Goal: Find specific page/section: Find specific page/section

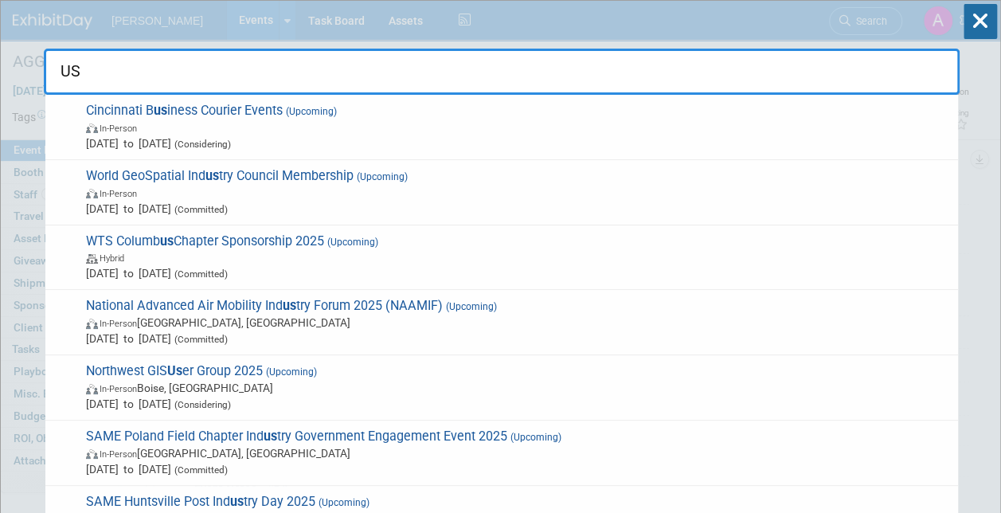
type input "U"
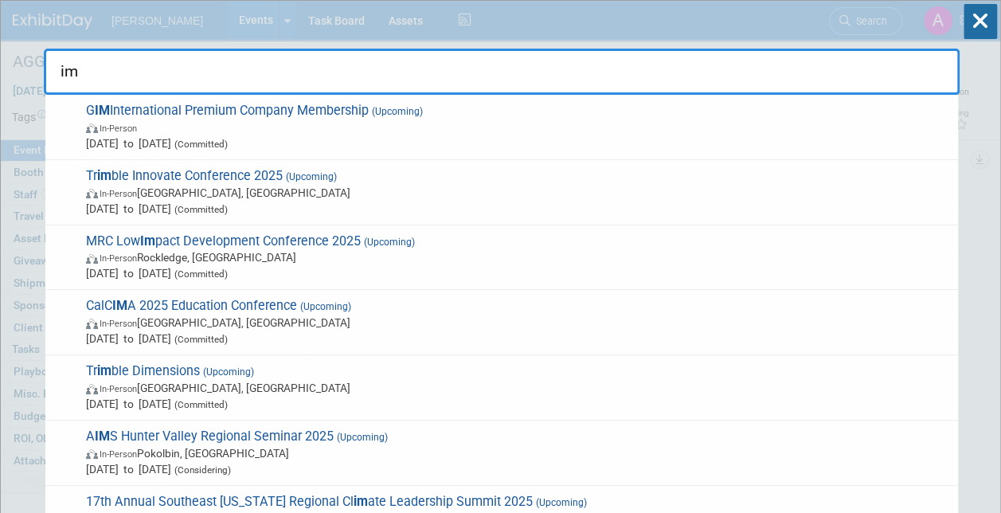
type input "i"
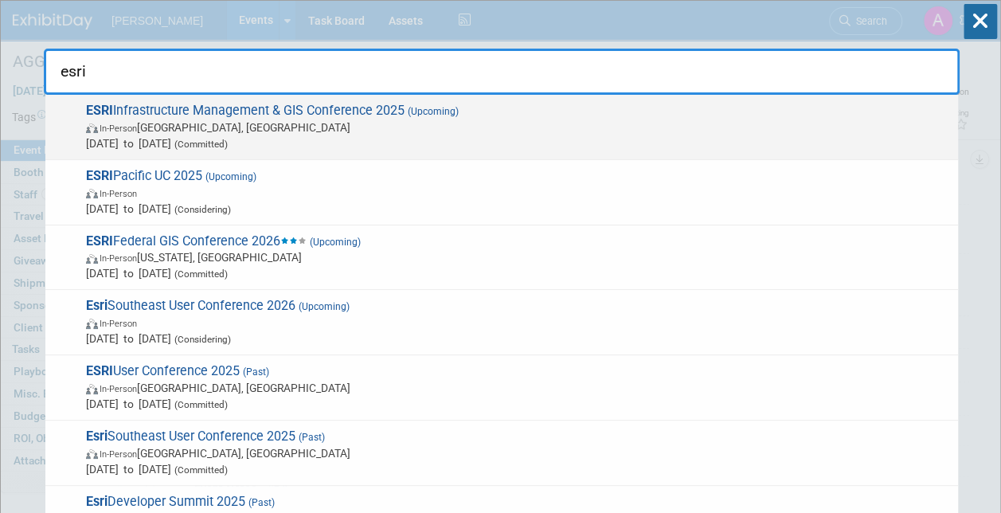
type input "esri"
click at [153, 111] on span "ESRI Infrastructure Management & GIS Conference 2025 (Upcoming) In-Person Palm …" at bounding box center [515, 127] width 869 height 49
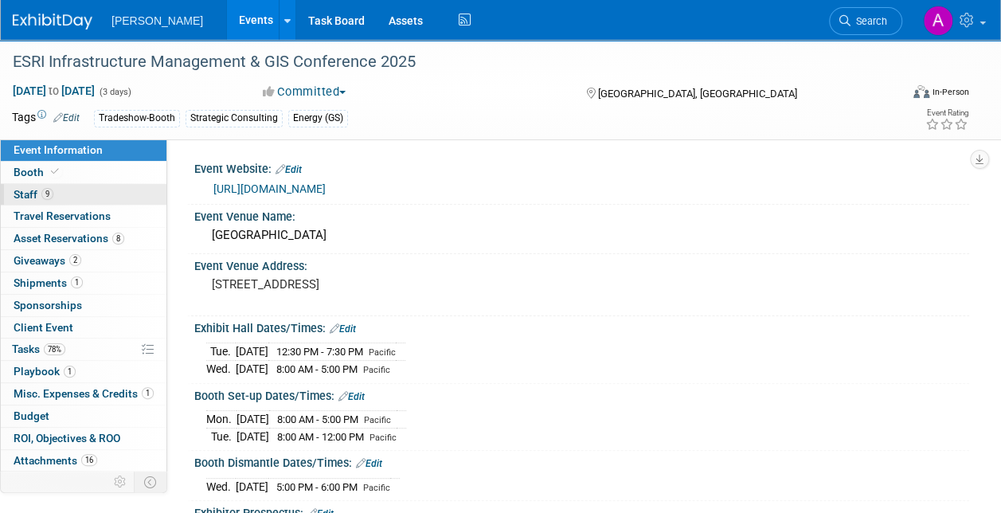
click at [25, 194] on span "Staff 9" at bounding box center [34, 194] width 40 height 13
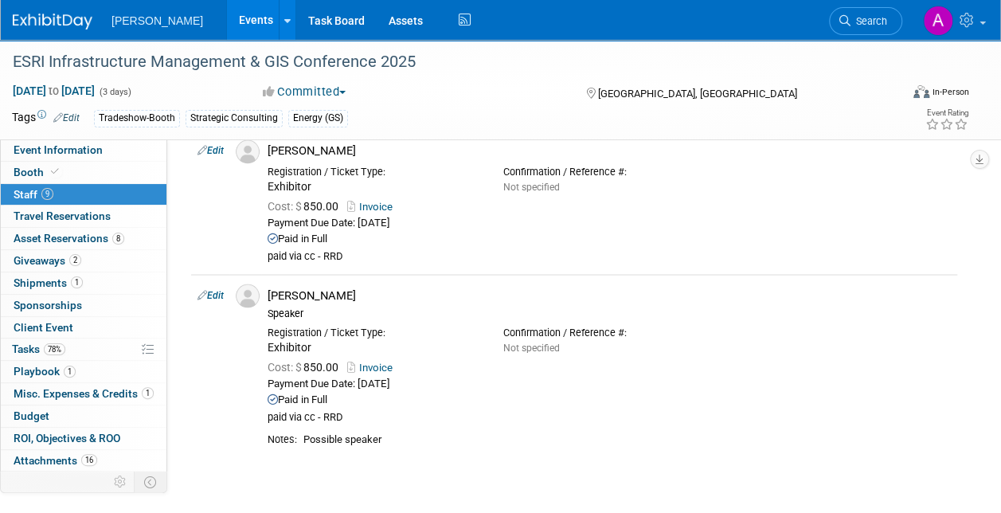
scroll to position [1354, 0]
